Goal: Task Accomplishment & Management: Manage account settings

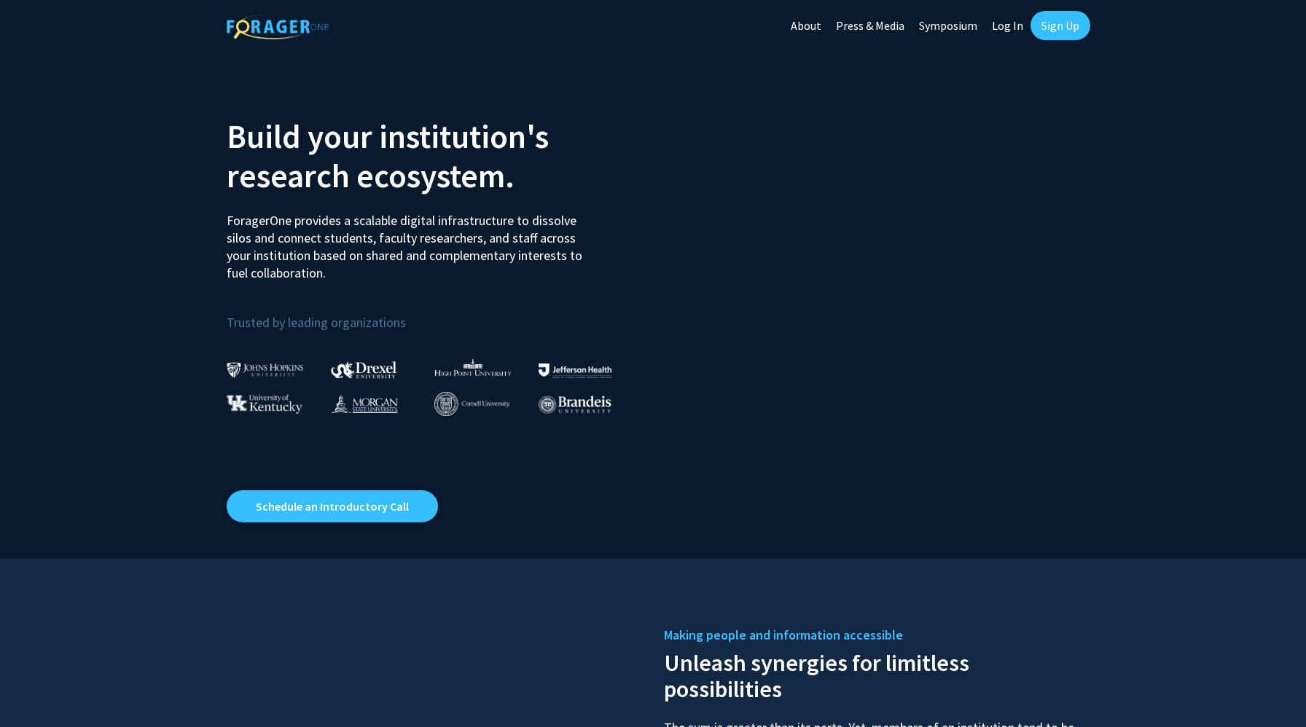
click at [1009, 28] on link "Log In" at bounding box center [1008, 25] width 46 height 51
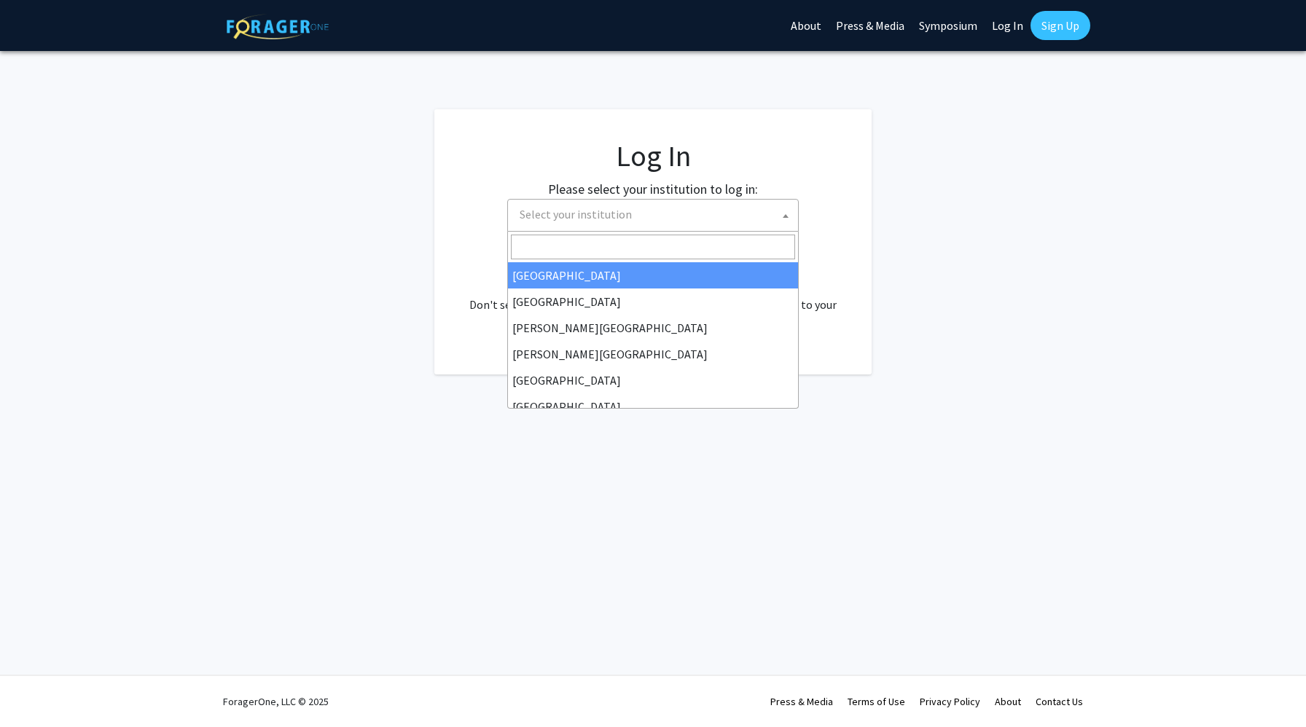
click at [721, 213] on span "Select your institution" at bounding box center [656, 215] width 284 height 30
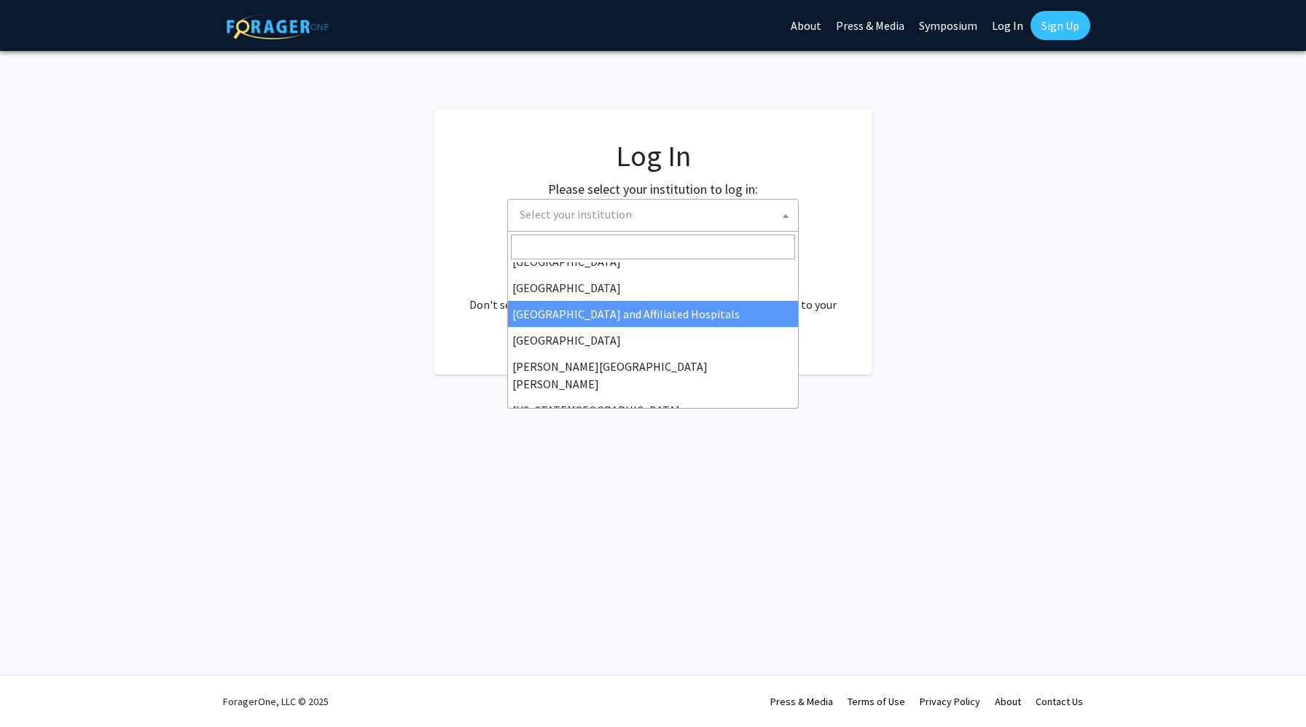
scroll to position [208, 0]
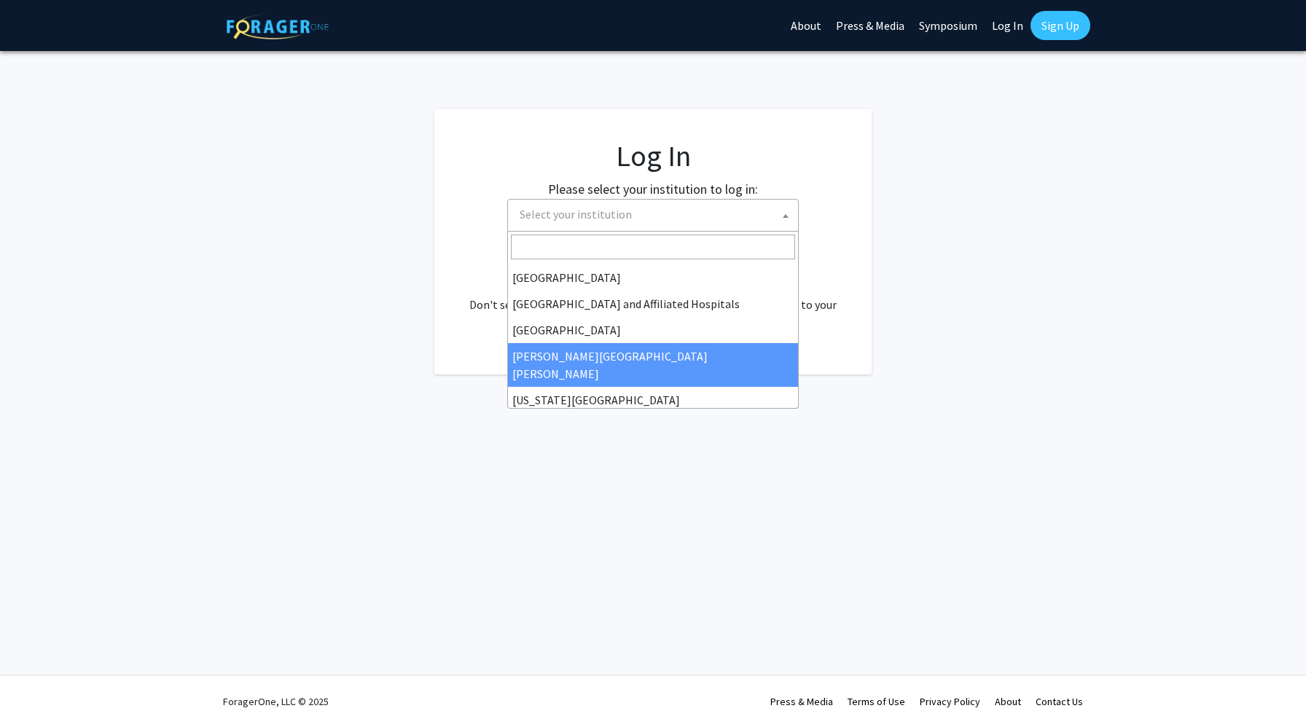
select select "1"
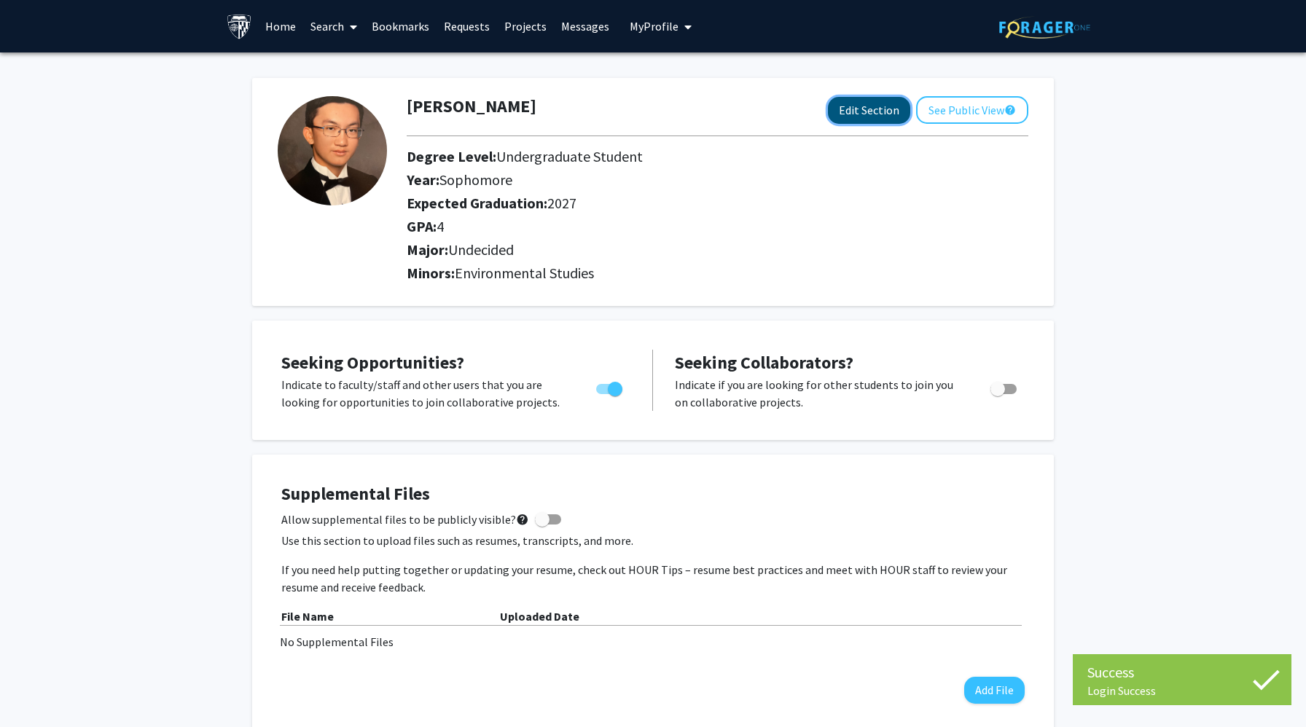
click at [874, 115] on button "Edit Section" at bounding box center [869, 110] width 82 height 27
select select "sophomore"
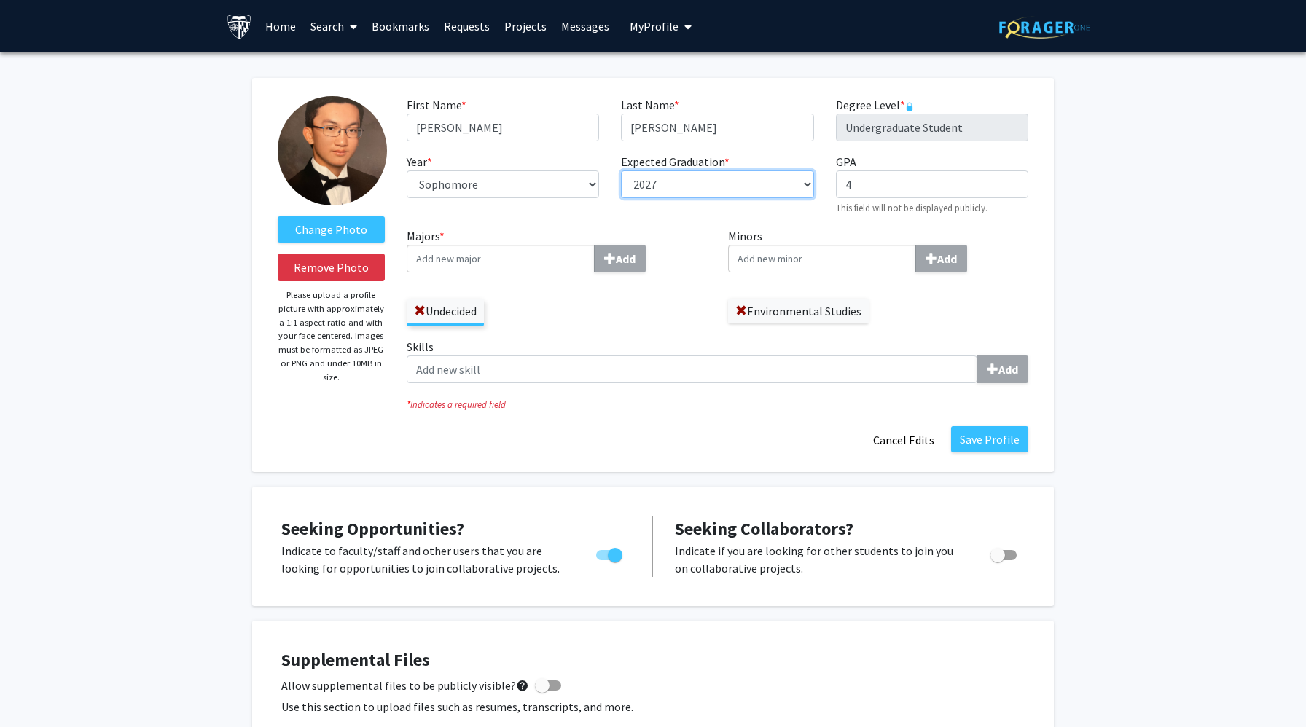
click at [756, 187] on select "--- 2018 2019 2020 2021 2022 2023 2024 2025 2026 2027 2028 2029 2030 2031" at bounding box center [717, 185] width 192 height 28
select select "2028"
click at [550, 191] on select "--- First-year Sophomore Junior Senior Postbaccalaureate Certificate" at bounding box center [503, 185] width 192 height 28
click at [664, 230] on label "Majors * Add" at bounding box center [557, 249] width 300 height 45
click at [595, 245] on input "Majors * Add" at bounding box center [501, 259] width 188 height 28
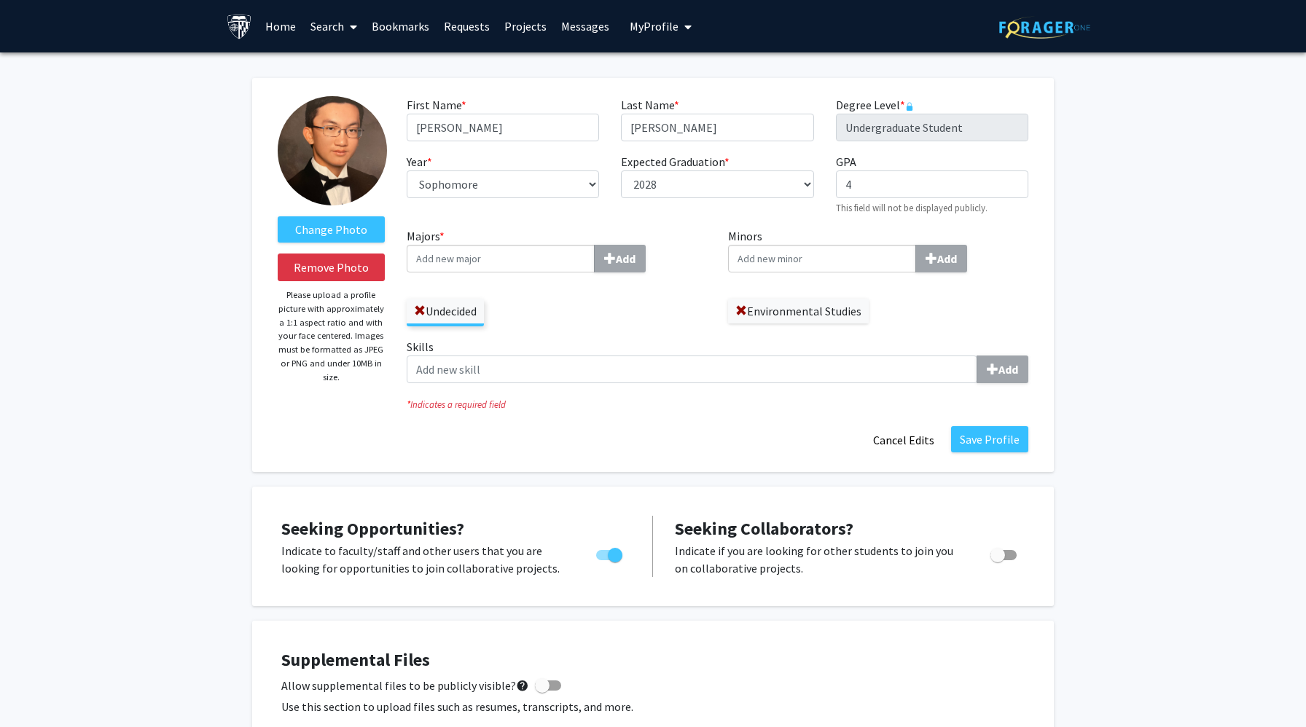
click at [553, 265] on input "Majors * Add" at bounding box center [501, 259] width 188 height 28
click at [420, 312] on span at bounding box center [420, 311] width 12 height 12
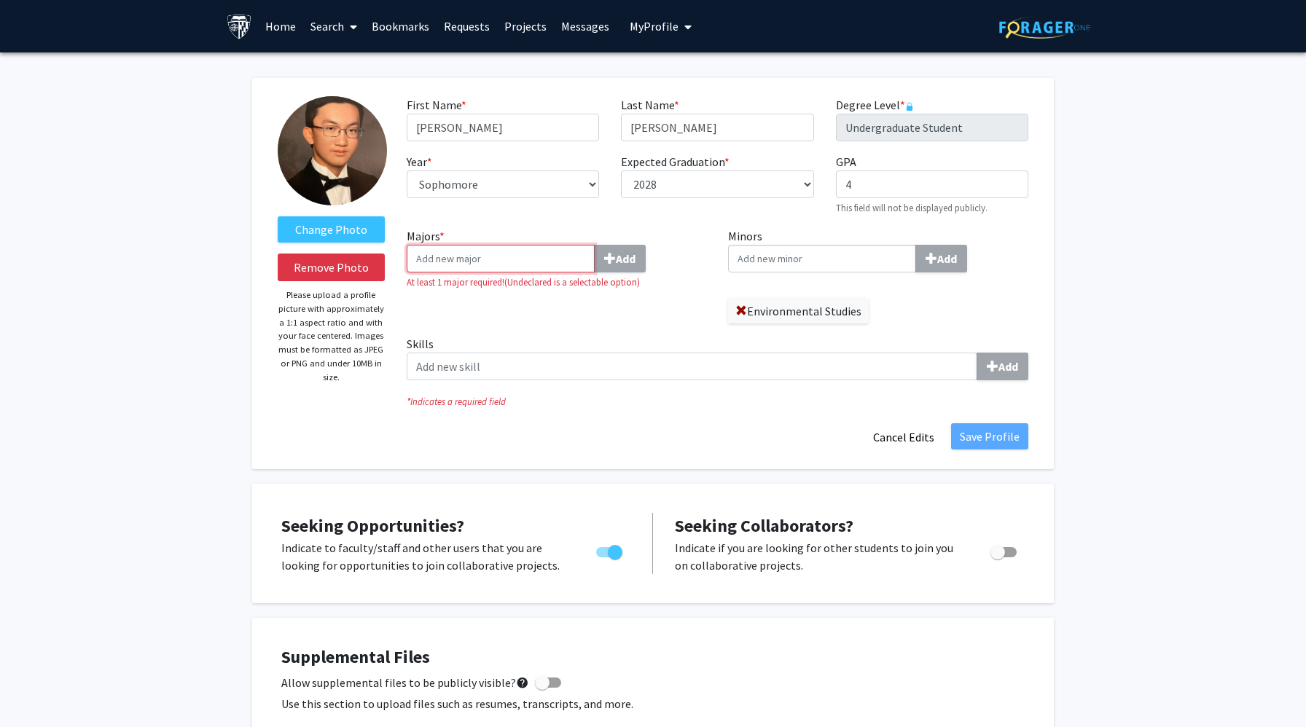
click at [495, 260] on input "Majors * Add" at bounding box center [501, 259] width 188 height 28
type input "Cog"
click at [487, 295] on div "Cog nitive Science" at bounding box center [500, 285] width 177 height 25
click at [487, 273] on input "Cog" at bounding box center [501, 259] width 188 height 28
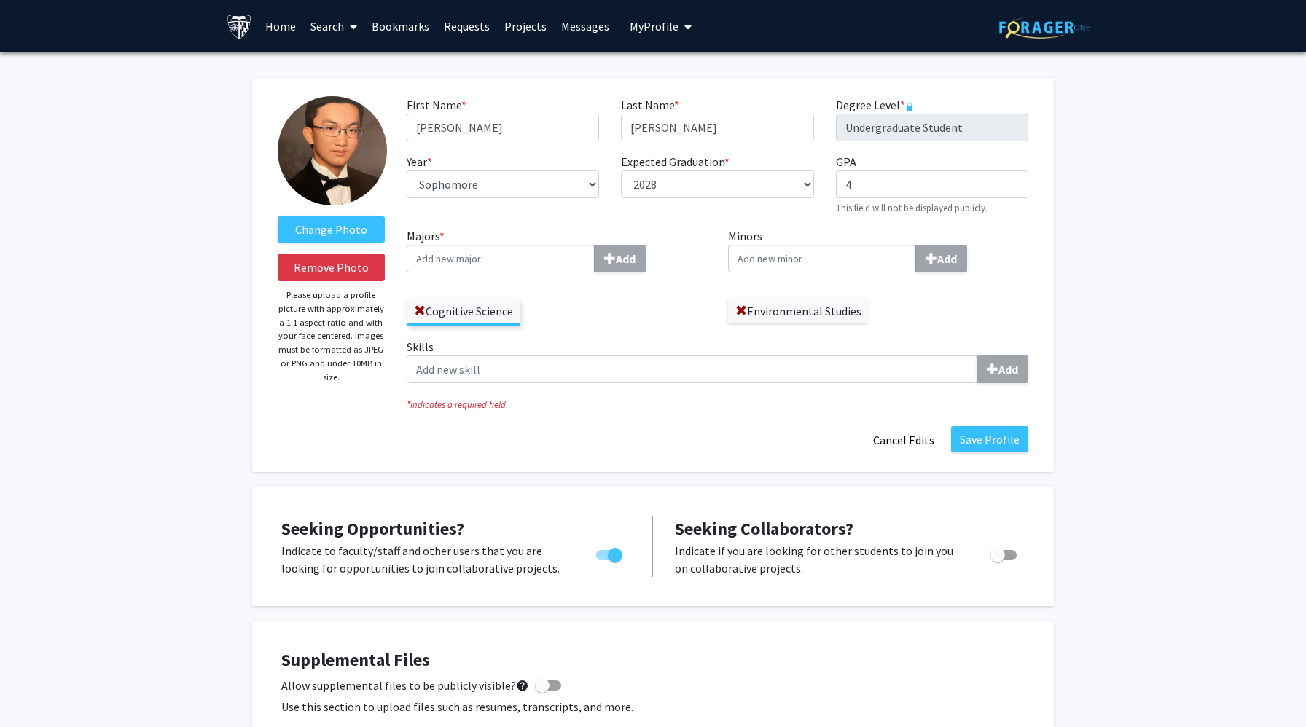
click at [518, 257] on input "Majors * Add" at bounding box center [501, 259] width 188 height 28
type input "[PERSON_NAME]"
click at [481, 284] on div "[PERSON_NAME] ce" at bounding box center [500, 285] width 170 height 17
click at [481, 273] on input "[PERSON_NAME]" at bounding box center [501, 259] width 188 height 28
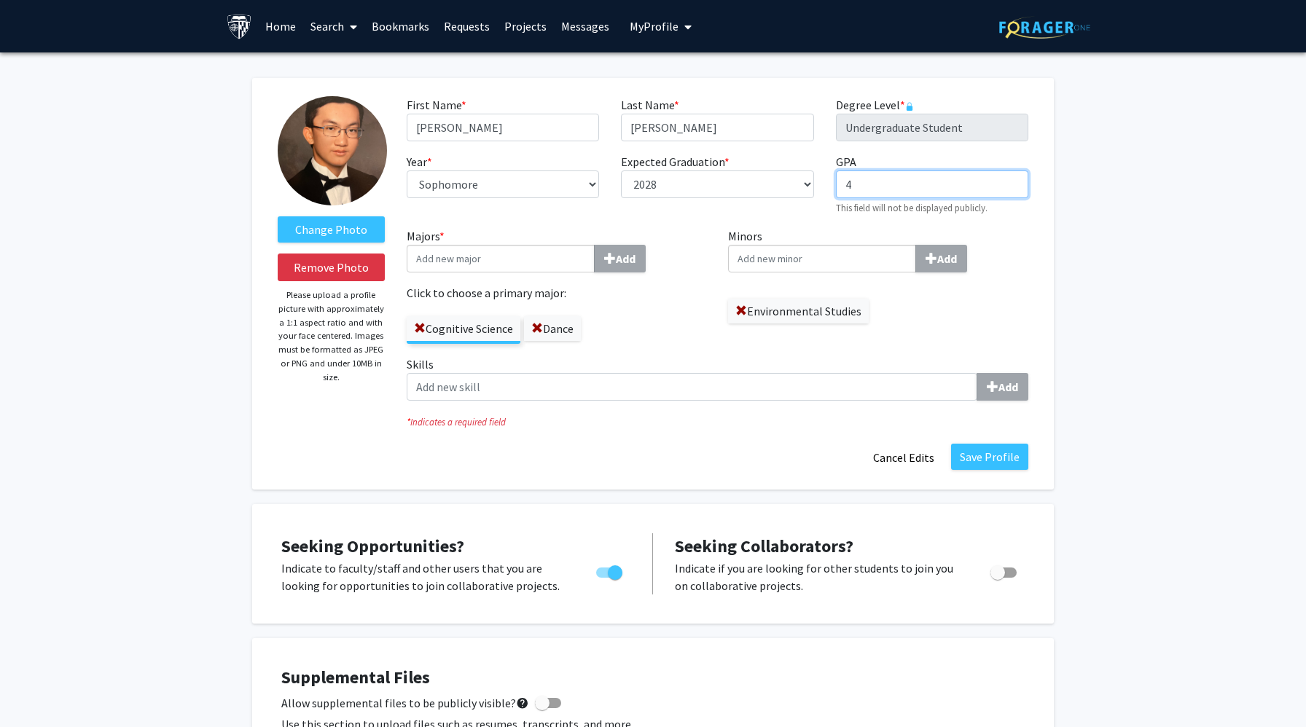
click at [959, 187] on input "4" at bounding box center [932, 185] width 192 height 28
type input "3.85"
click at [995, 454] on button "Save Profile" at bounding box center [989, 457] width 77 height 26
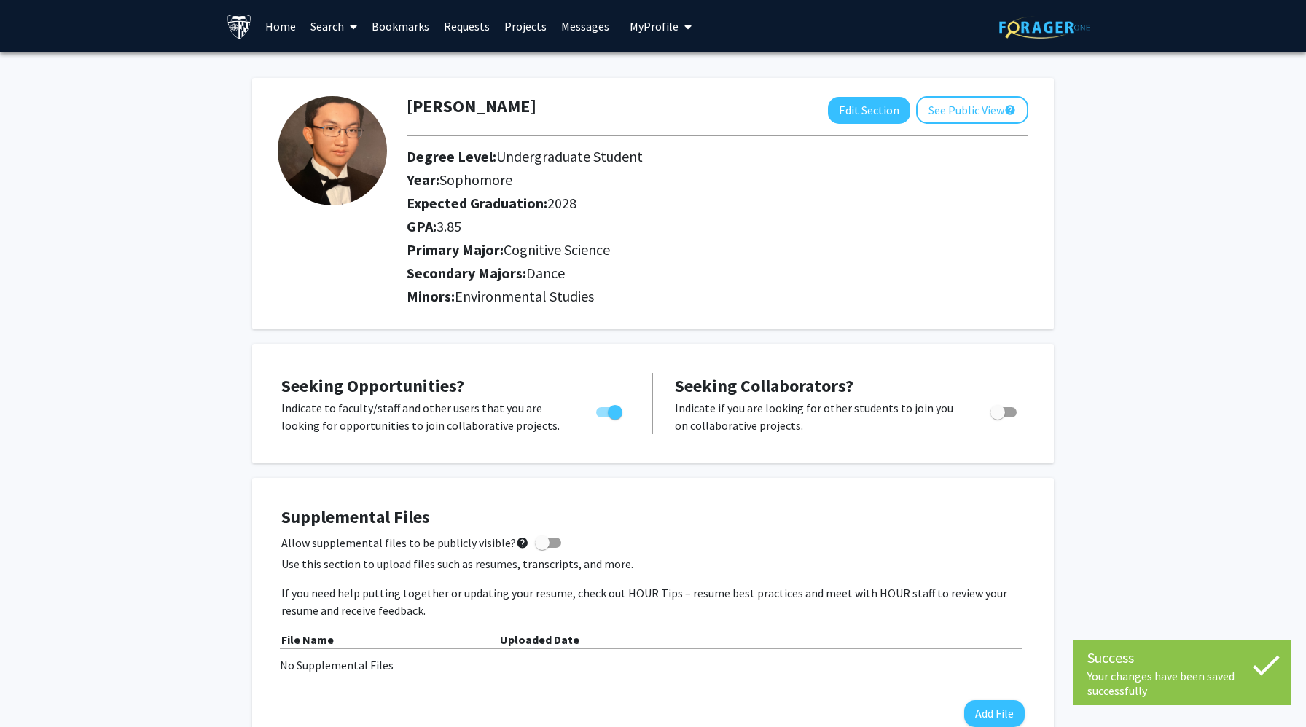
click at [581, 304] on span "Environmental Studies" at bounding box center [524, 296] width 139 height 18
click at [881, 109] on button "Edit Section" at bounding box center [869, 110] width 82 height 27
select select "sophomore"
select select "2028"
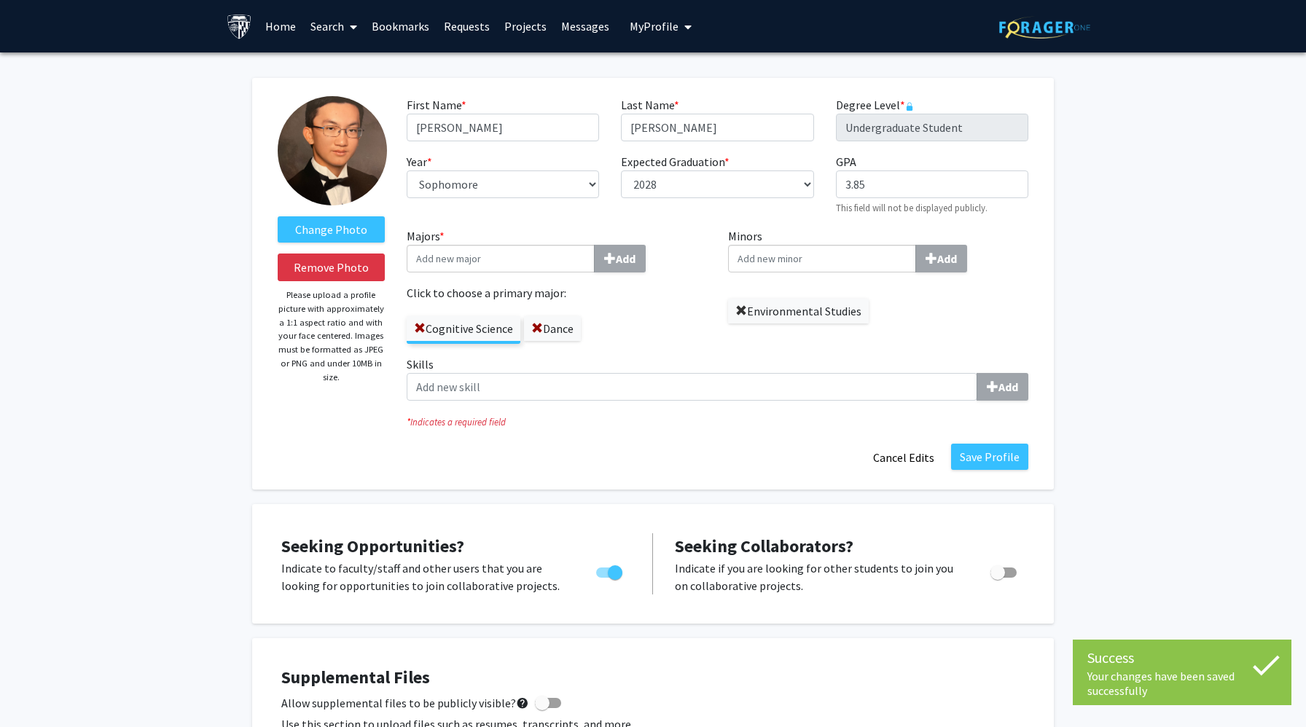
click at [736, 306] on span at bounding box center [741, 311] width 12 height 12
click at [981, 458] on button "Save Profile" at bounding box center [989, 457] width 77 height 26
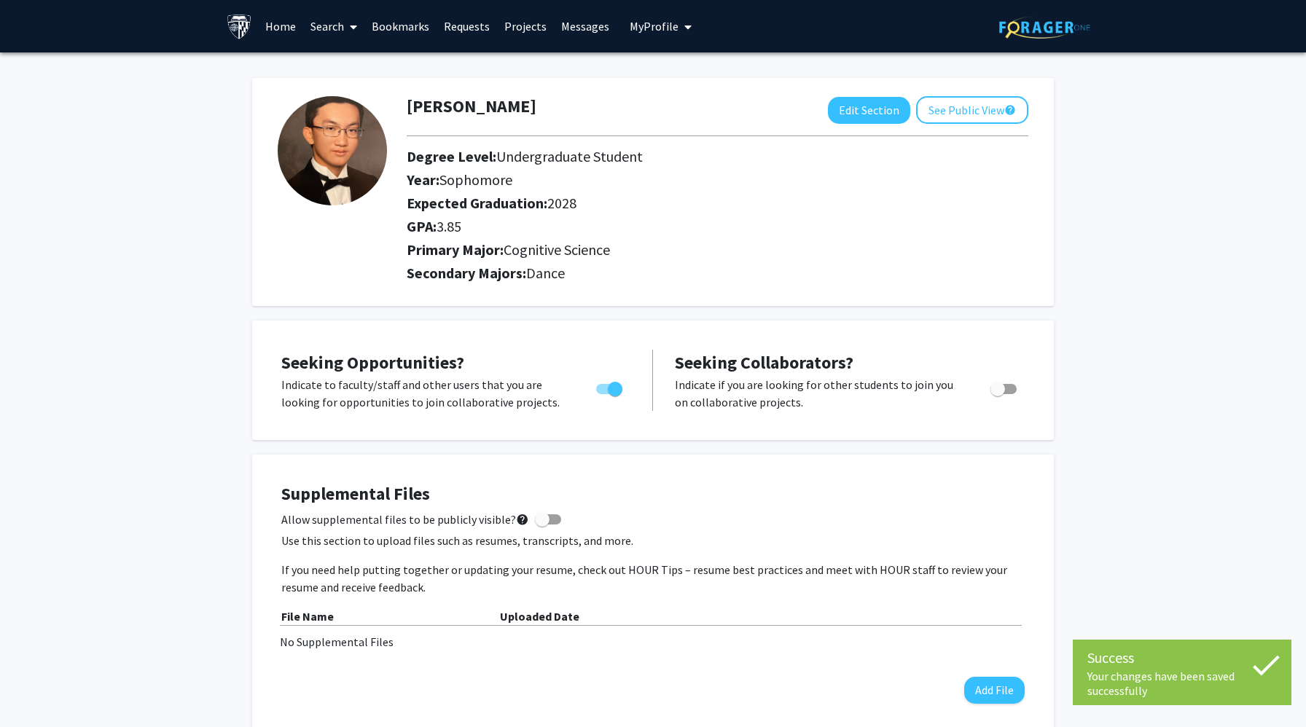
click at [990, 238] on div "GPA: 3.85" at bounding box center [717, 229] width 643 height 23
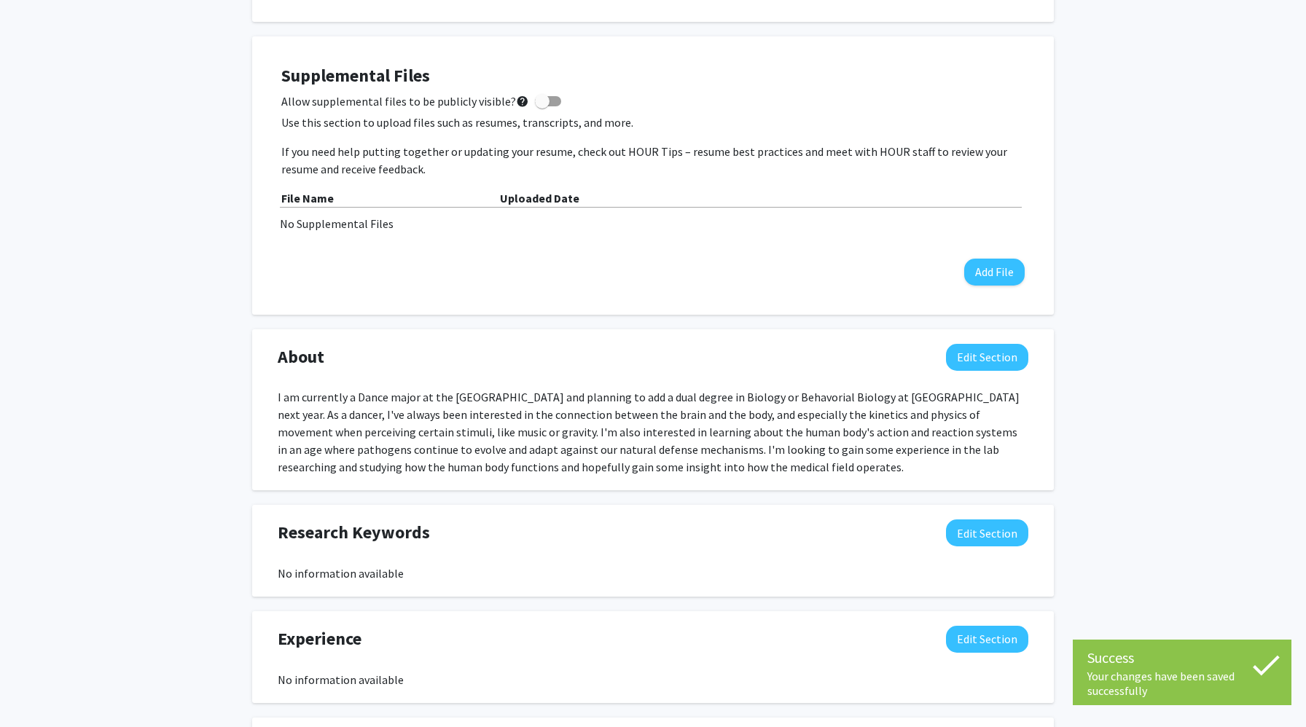
scroll to position [560, 0]
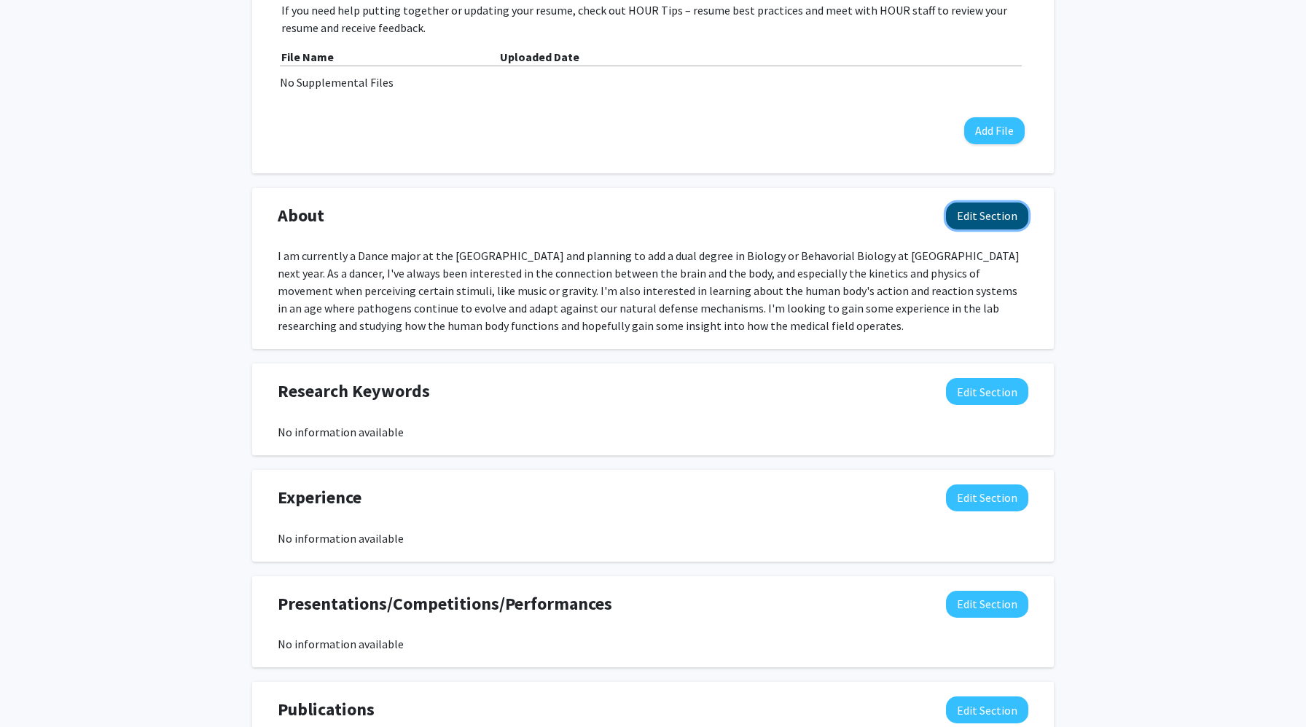
click at [963, 223] on button "Edit Section" at bounding box center [987, 216] width 82 height 27
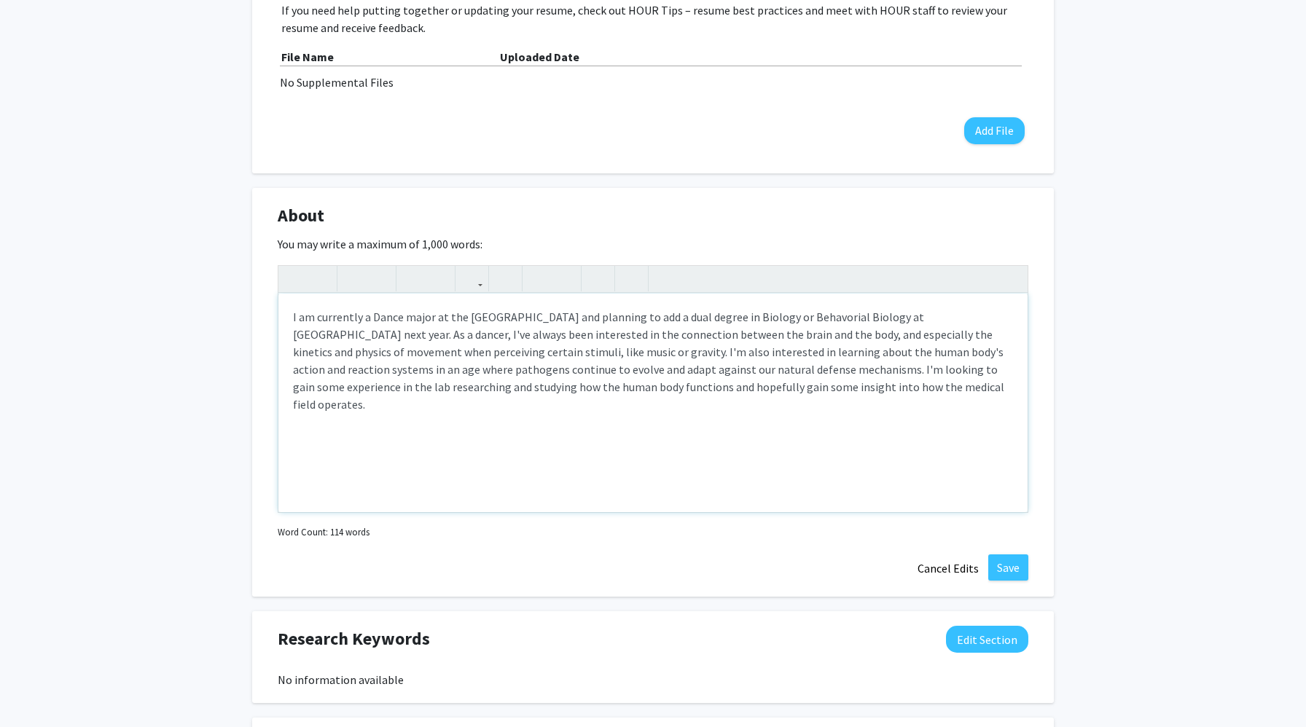
click at [703, 351] on div "I am currently a Dance major at the [GEOGRAPHIC_DATA] and planning to add a dua…" at bounding box center [652, 403] width 749 height 219
click at [367, 321] on div "I am currently a Dance major at the [GEOGRAPHIC_DATA] and planning to add a dua…" at bounding box center [652, 403] width 749 height 219
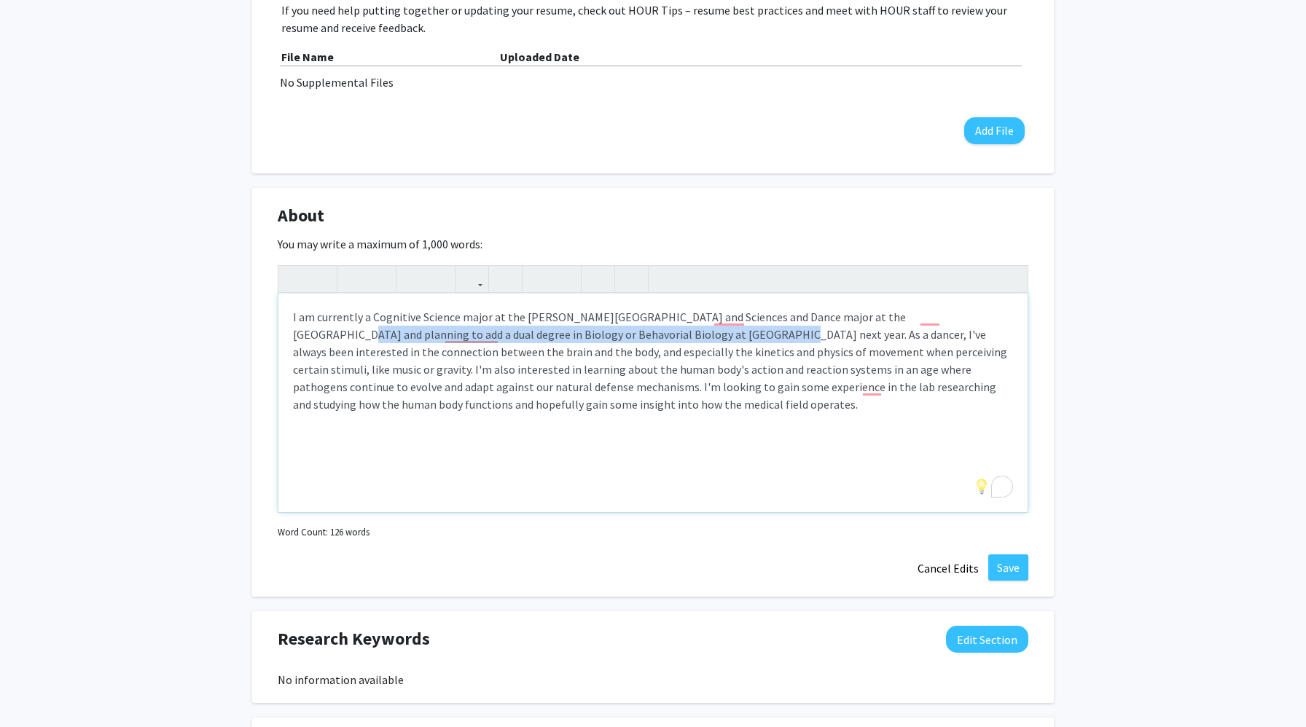
drag, startPoint x: 920, startPoint y: 317, endPoint x: 629, endPoint y: 337, distance: 291.4
click at [629, 337] on div "I am currently a Cognitive Science major at the [PERSON_NAME][GEOGRAPHIC_DATA] …" at bounding box center [652, 403] width 749 height 219
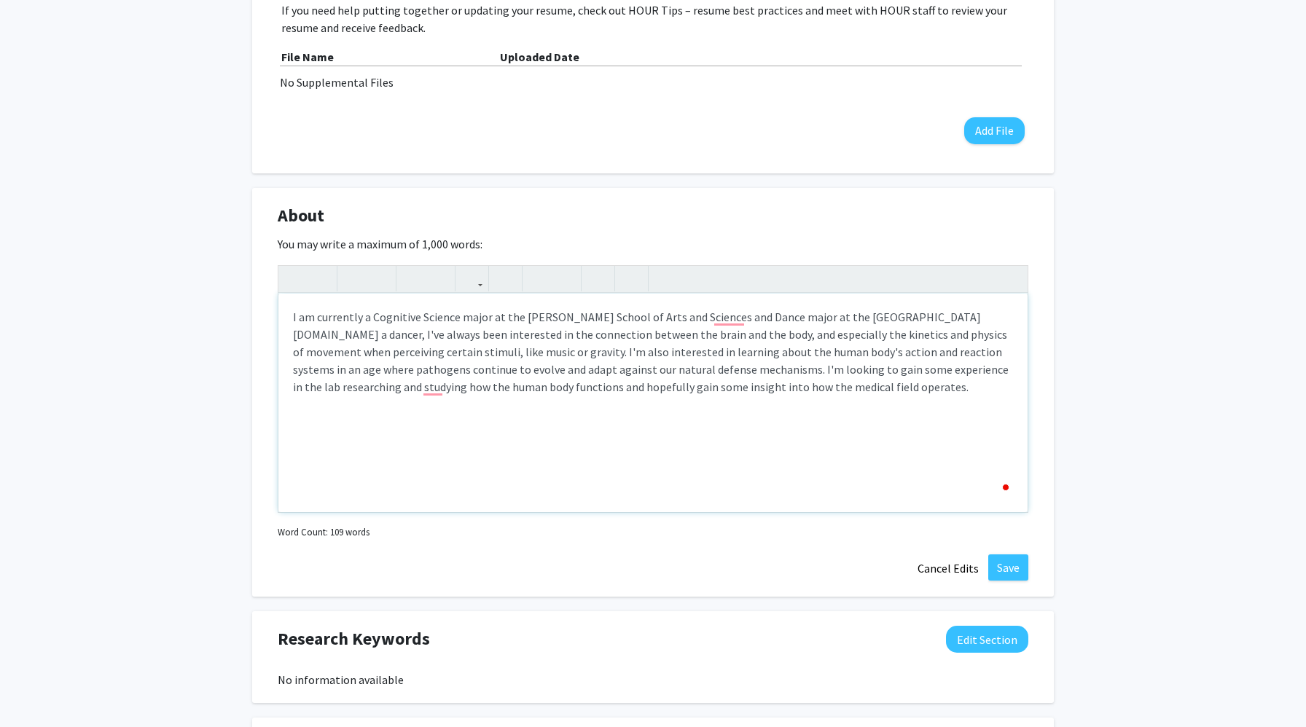
type textarea "I am currently a Cognitive Science major at the [PERSON_NAME][GEOGRAPHIC_DATA] …"
click at [756, 425] on div "I am currently a Cognitive Science major at the [PERSON_NAME][GEOGRAPHIC_DATA] …" at bounding box center [652, 403] width 749 height 219
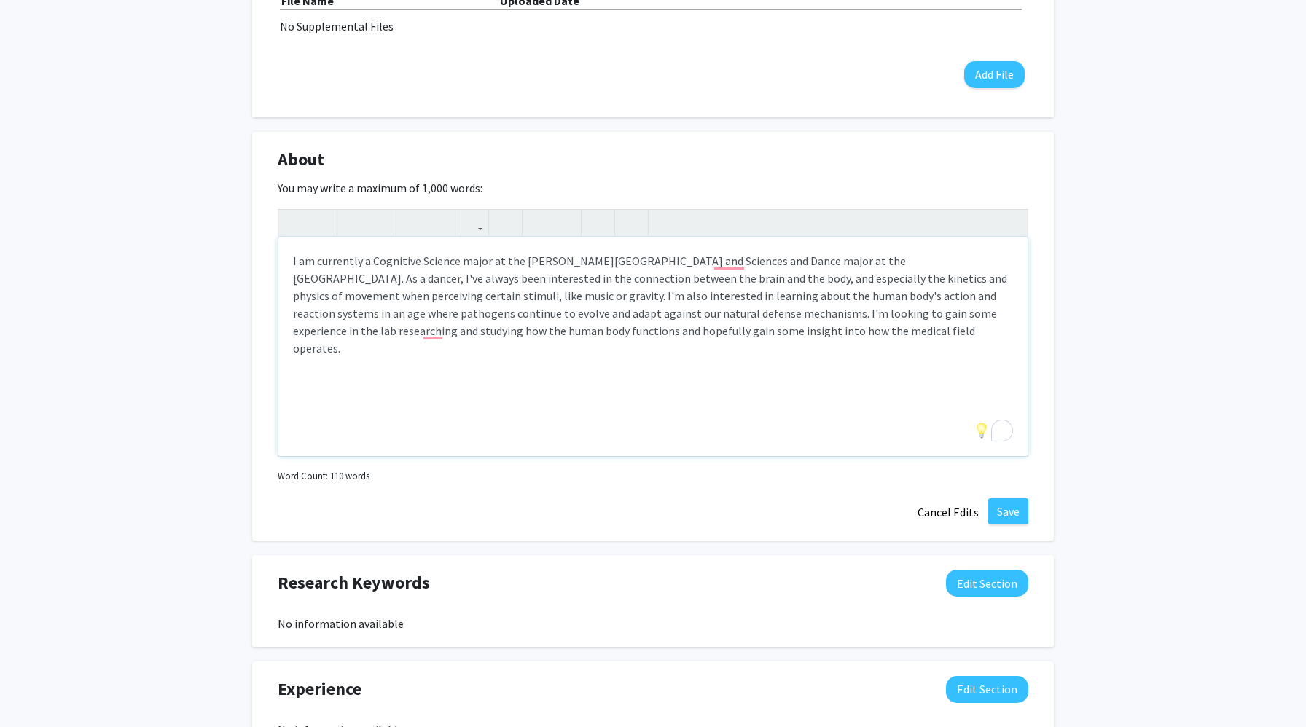
scroll to position [617, 0]
click at [1003, 510] on button "Save" at bounding box center [1008, 511] width 40 height 26
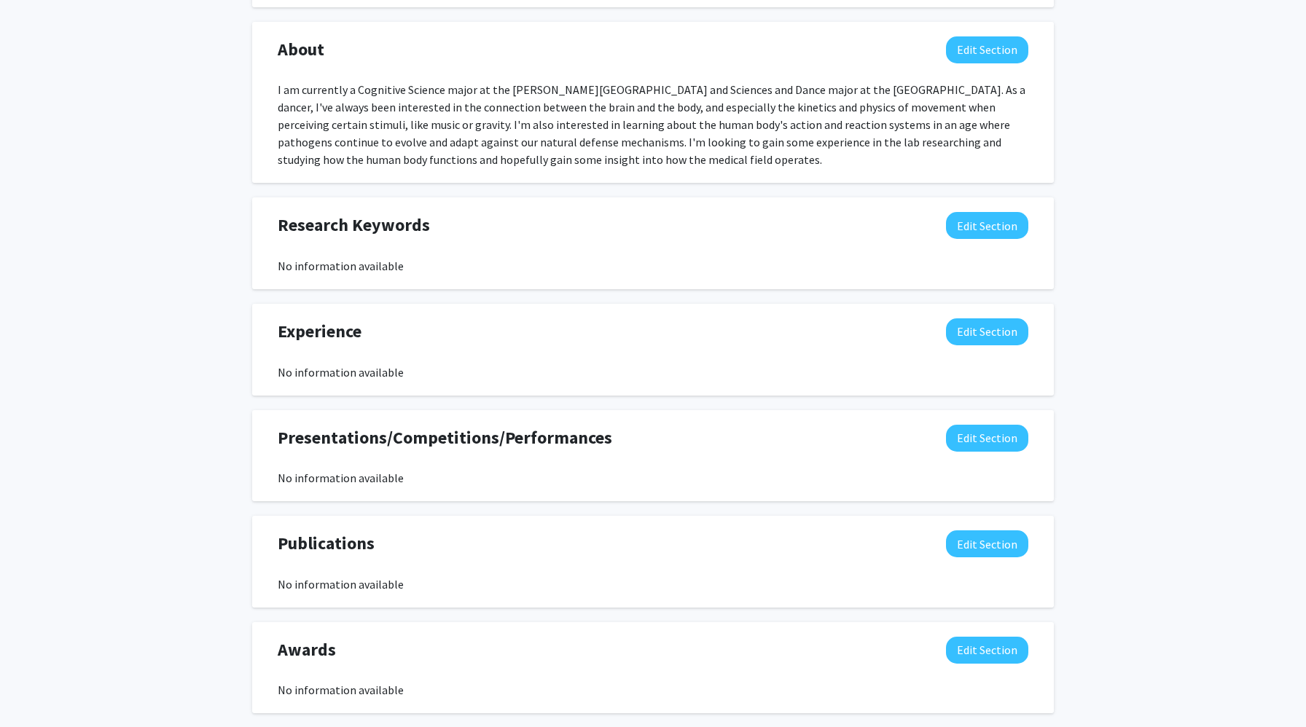
scroll to position [803, 0]
